Goal: Task Accomplishment & Management: Manage account settings

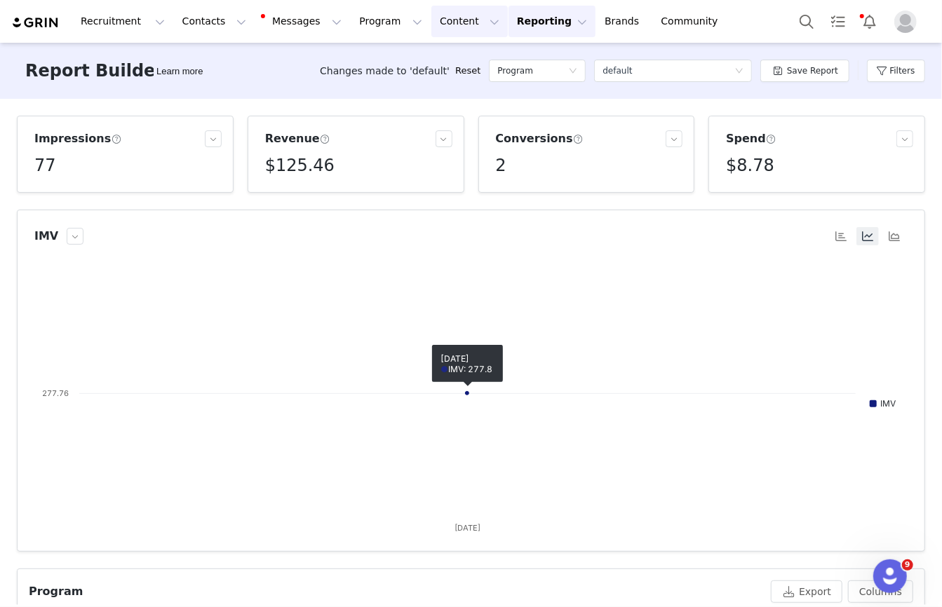
scroll to position [211, 0]
click at [376, 19] on button "Program Program" at bounding box center [391, 22] width 80 height 32
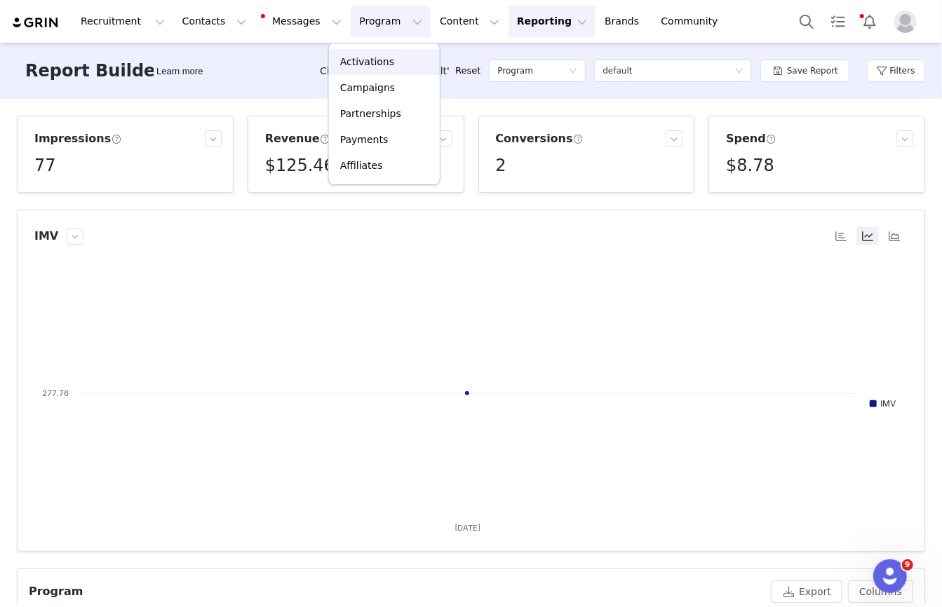
click at [372, 67] on p "Activations" at bounding box center [367, 62] width 54 height 15
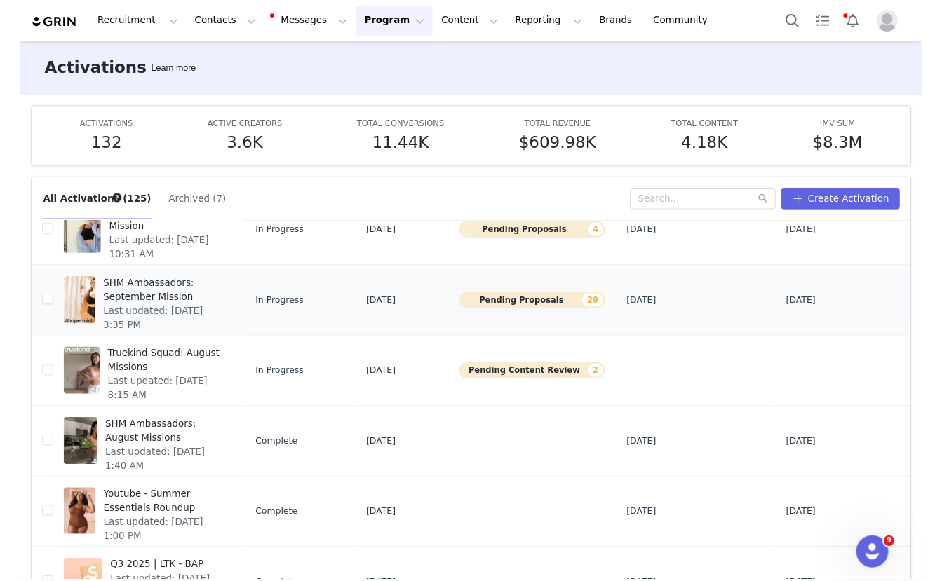
scroll to position [151, 0]
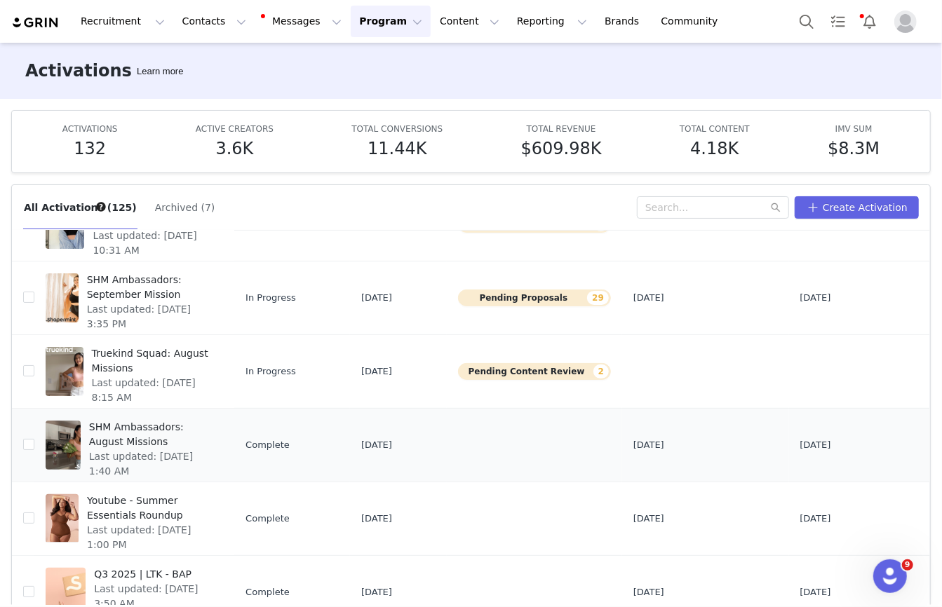
click at [162, 435] on span "SHM Ambassadors: August Missions" at bounding box center [151, 434] width 125 height 29
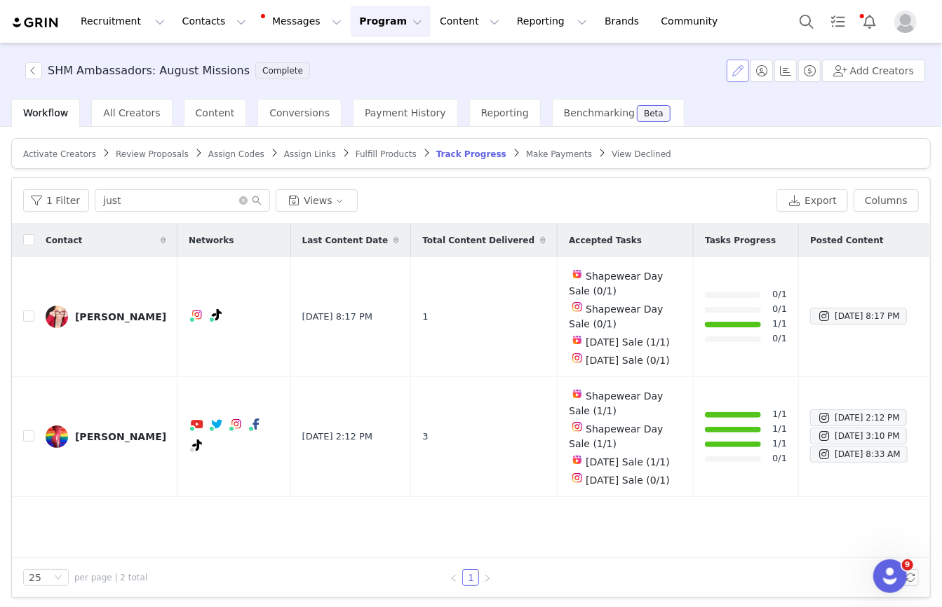
click at [743, 70] on button "button" at bounding box center [737, 71] width 22 height 22
